Goal: Book appointment/travel/reservation

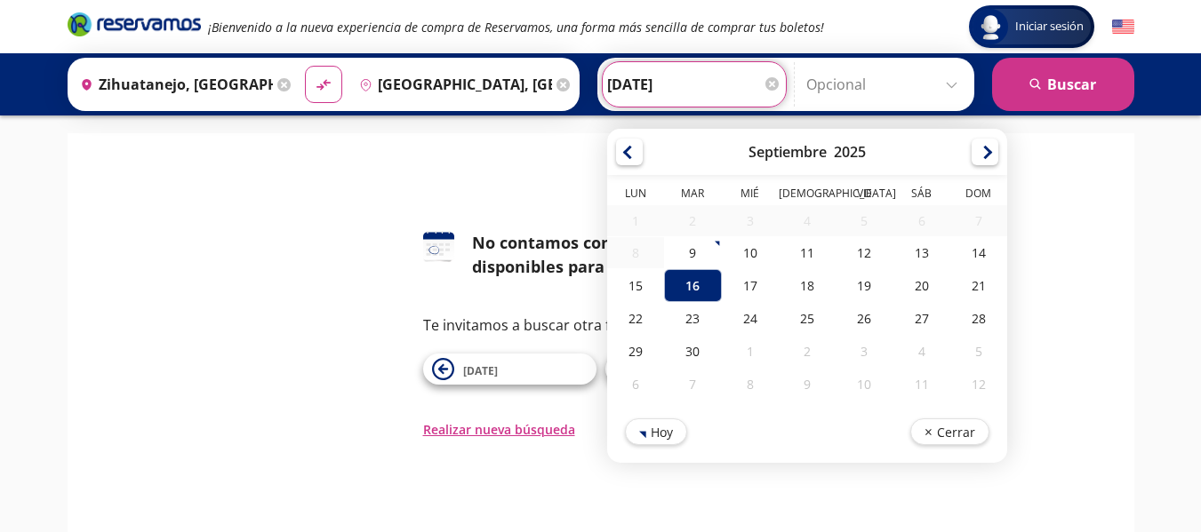
click at [669, 101] on input "16-Sep-25" at bounding box center [694, 84] width 174 height 44
click at [749, 292] on div "17" at bounding box center [749, 285] width 57 height 33
type input "[DATE]"
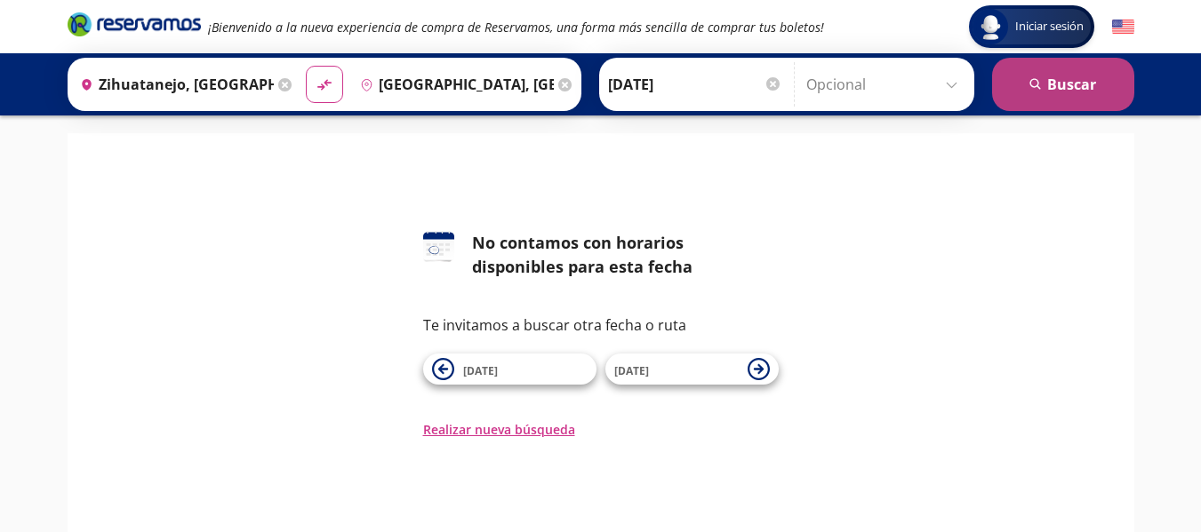
click at [1036, 91] on icon "search" at bounding box center [1035, 84] width 13 height 13
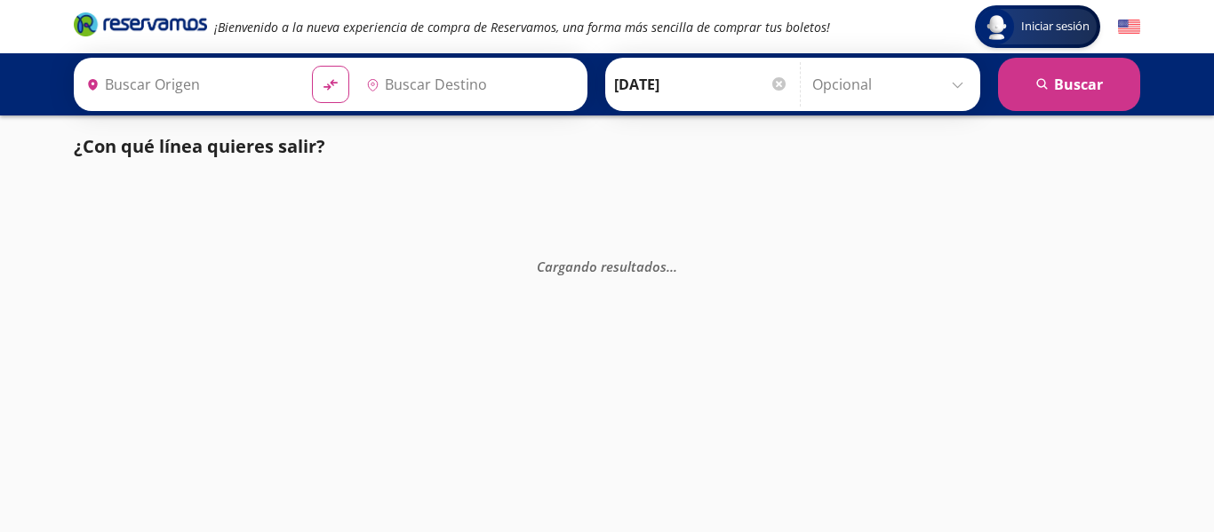
type input "[GEOGRAPHIC_DATA], [GEOGRAPHIC_DATA]"
type input "Zihuatanejo, [GEOGRAPHIC_DATA]"
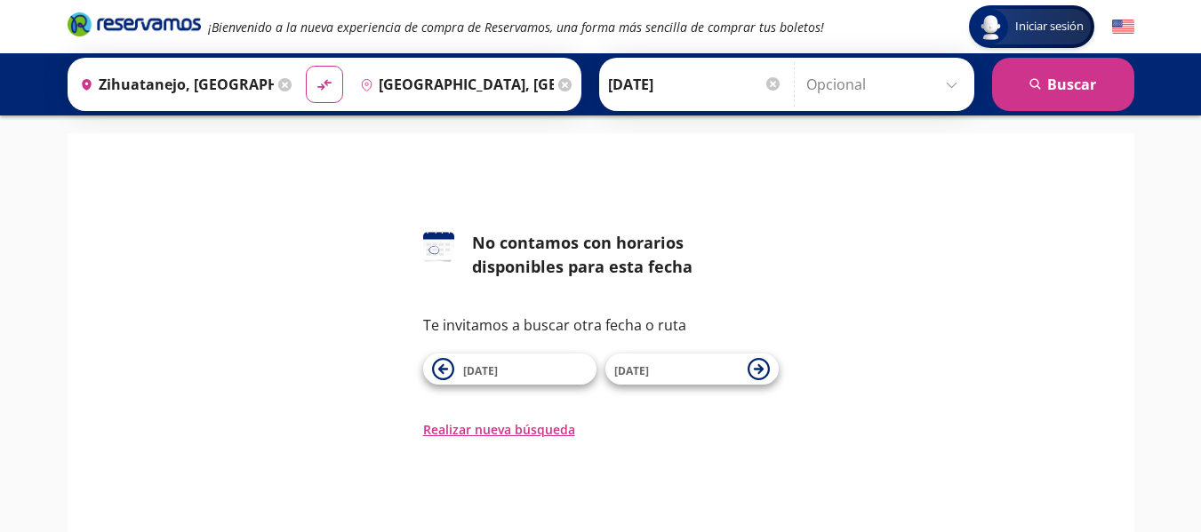
click at [716, 350] on div "Te invitamos a buscar otra fecha o ruta 16 Sep 18 Sep" at bounding box center [600, 350] width 355 height 70
click at [711, 376] on span "[DATE]" at bounding box center [676, 369] width 124 height 21
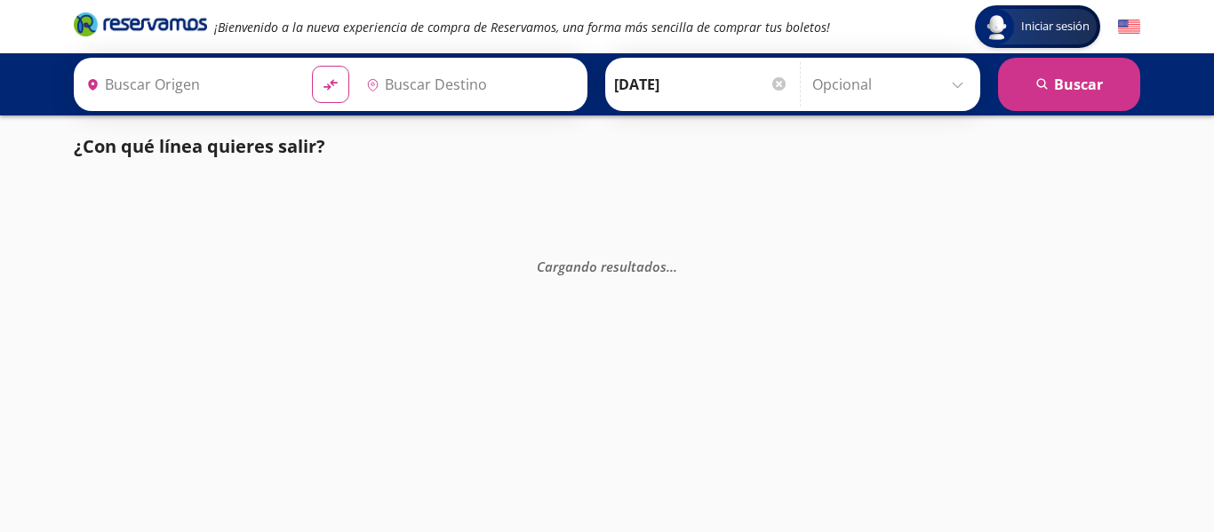
type input "Zihuatanejo, [GEOGRAPHIC_DATA]"
type input "[GEOGRAPHIC_DATA], [GEOGRAPHIC_DATA]"
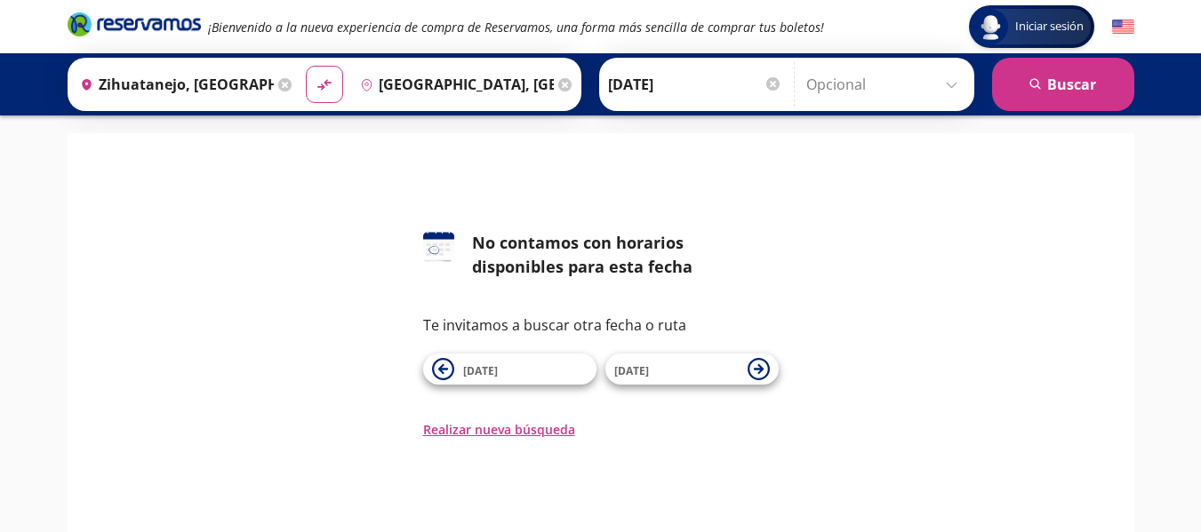
scroll to position [169, 0]
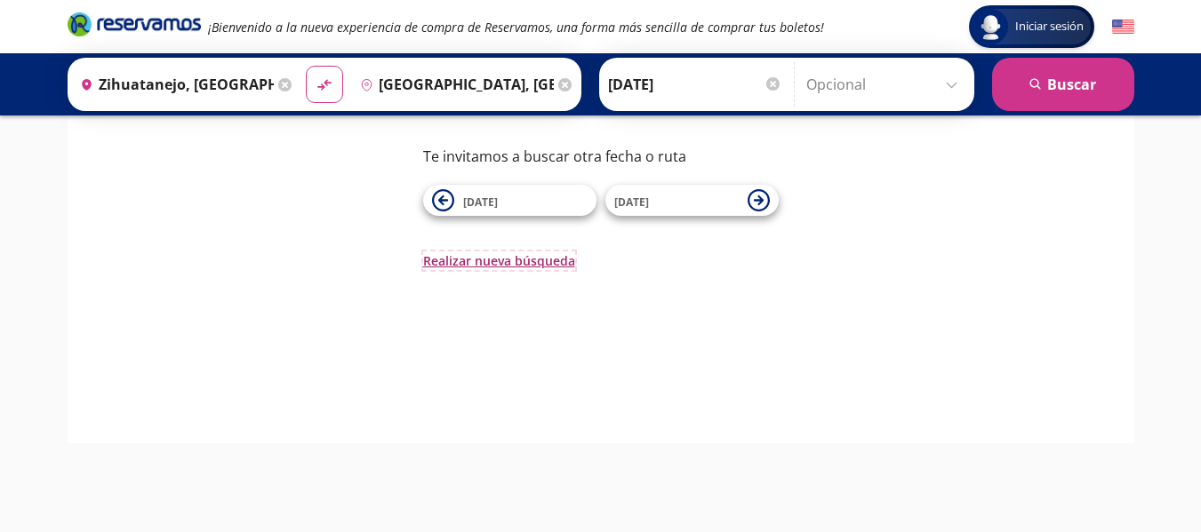
click at [499, 251] on button "Realizar nueva búsqueda" at bounding box center [499, 260] width 152 height 19
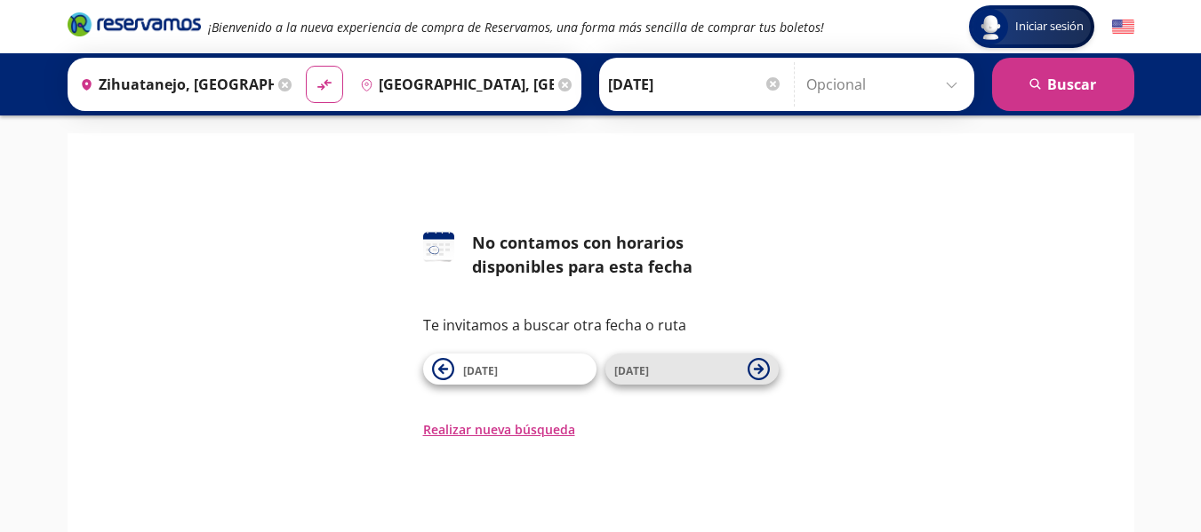
click at [767, 359] on icon at bounding box center [758, 369] width 22 height 22
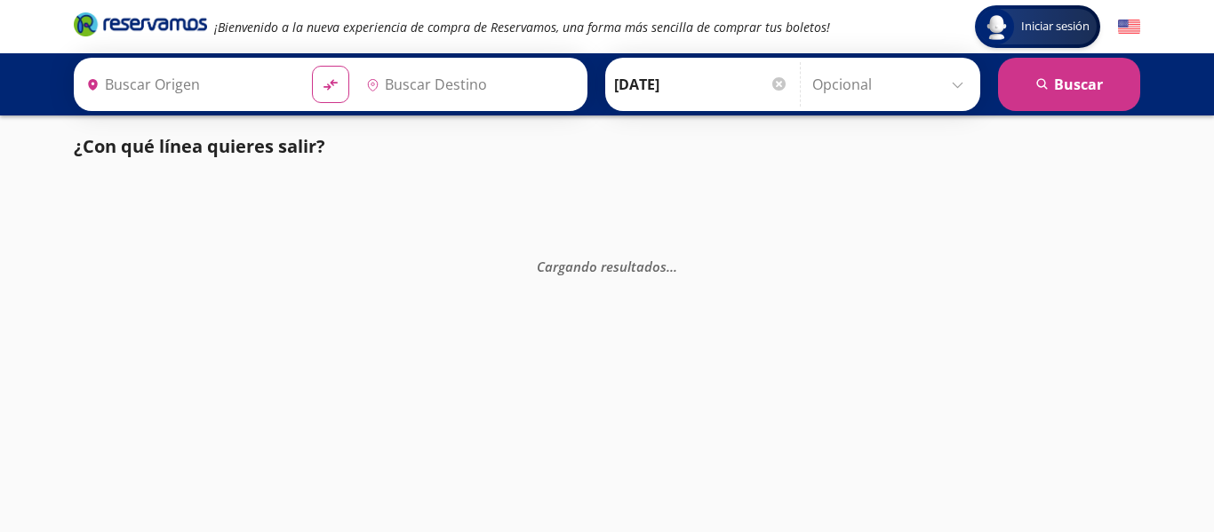
type input "Zihuatanejo, [GEOGRAPHIC_DATA]"
type input "[GEOGRAPHIC_DATA], [GEOGRAPHIC_DATA]"
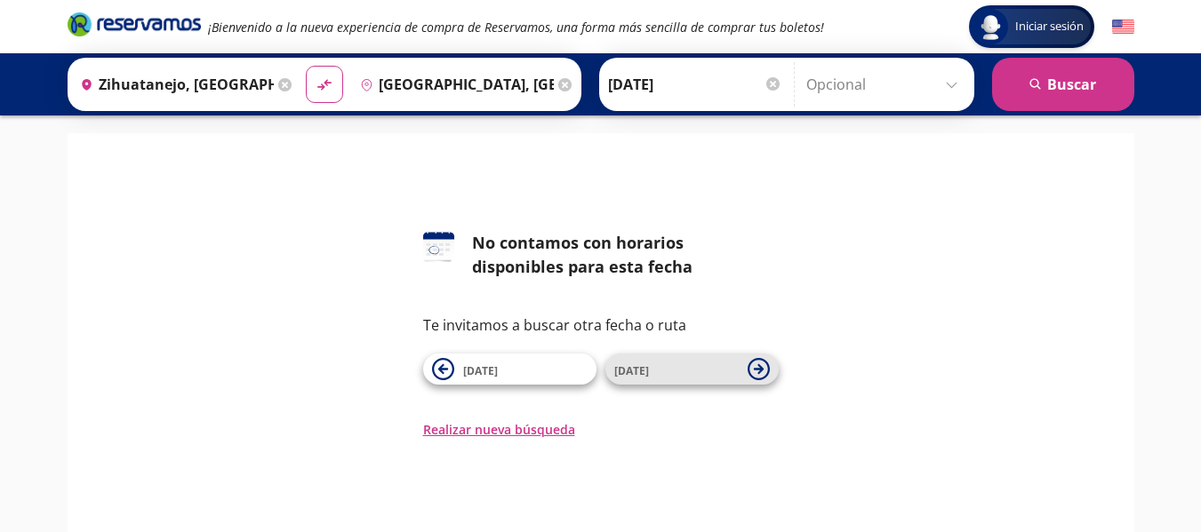
click at [769, 365] on icon at bounding box center [758, 369] width 22 height 22
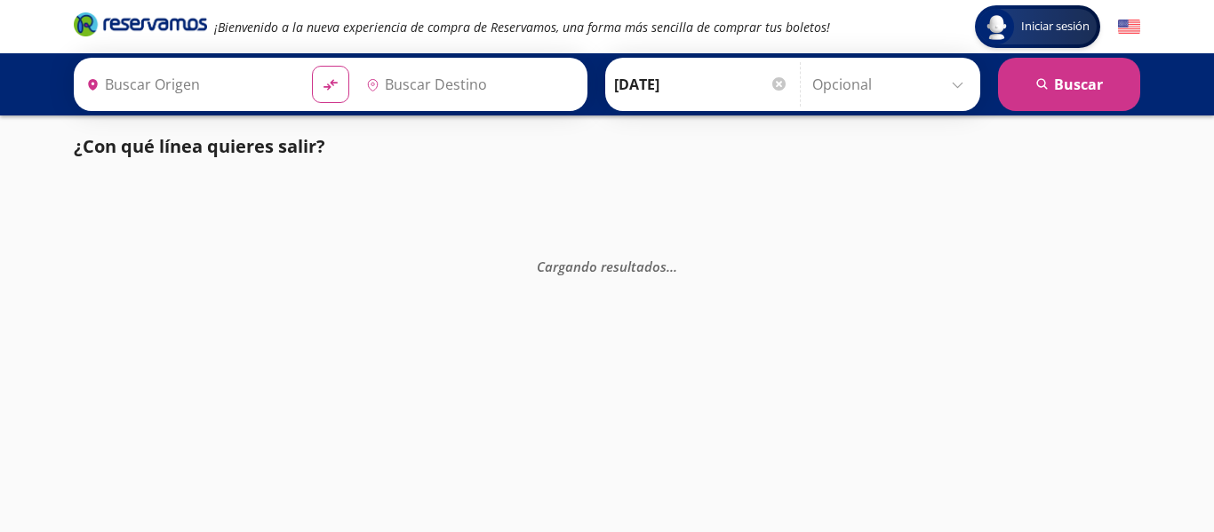
type input "Zihuatanejo, [GEOGRAPHIC_DATA]"
type input "[GEOGRAPHIC_DATA], [GEOGRAPHIC_DATA]"
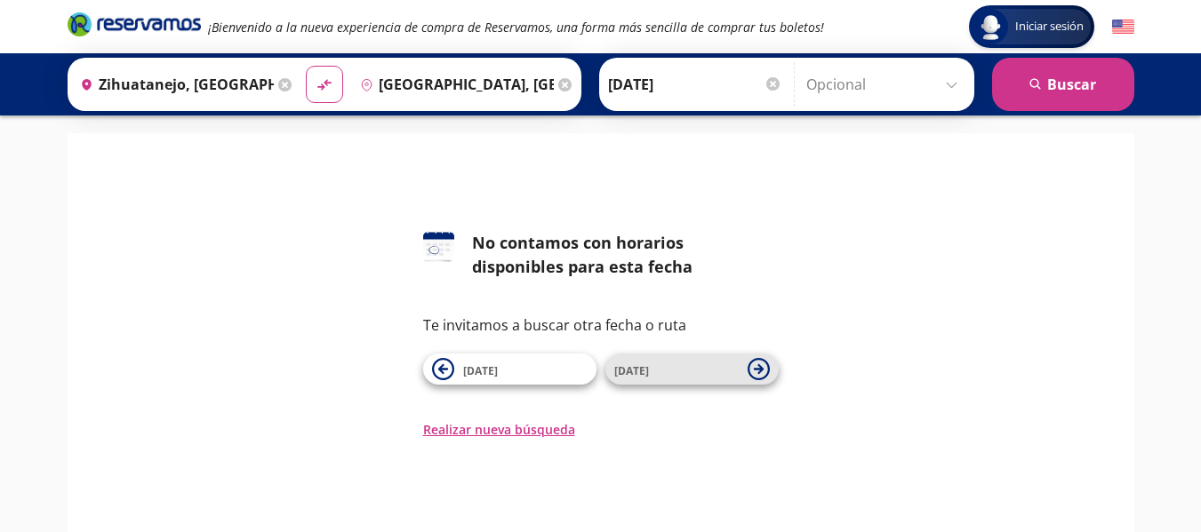
click at [681, 359] on span "[DATE]" at bounding box center [676, 369] width 124 height 21
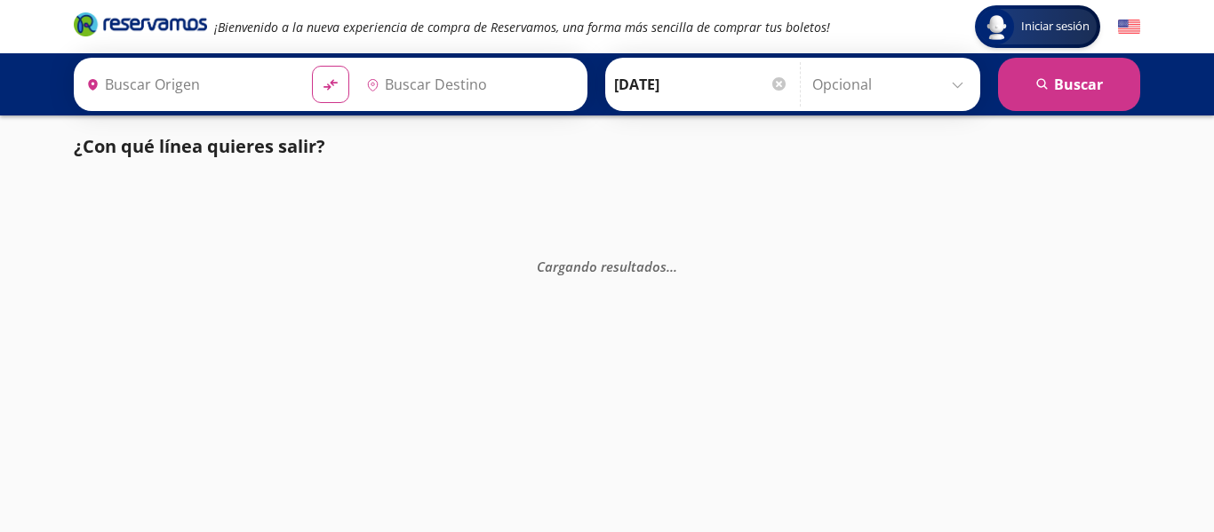
type input "Zihuatanejo, [GEOGRAPHIC_DATA]"
type input "[GEOGRAPHIC_DATA], [GEOGRAPHIC_DATA]"
